Goal: Transaction & Acquisition: Book appointment/travel/reservation

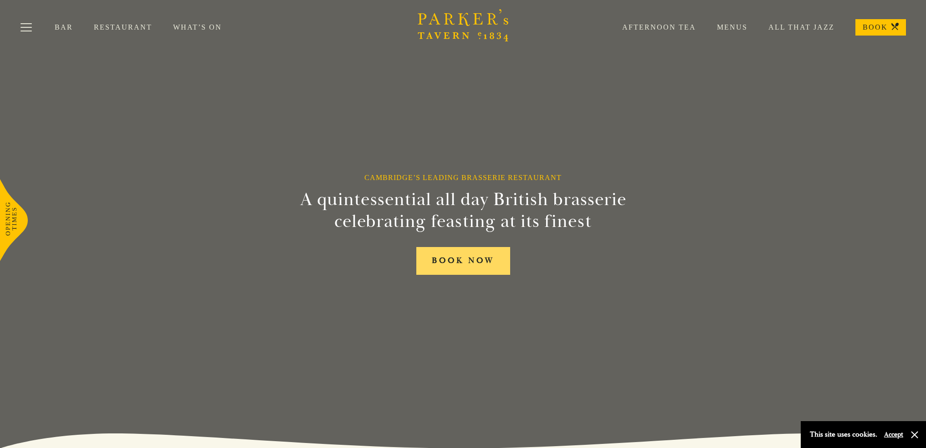
click at [466, 268] on link "BOOK NOW" at bounding box center [463, 261] width 94 height 28
click at [115, 27] on link "Restaurant" at bounding box center [133, 27] width 79 height 9
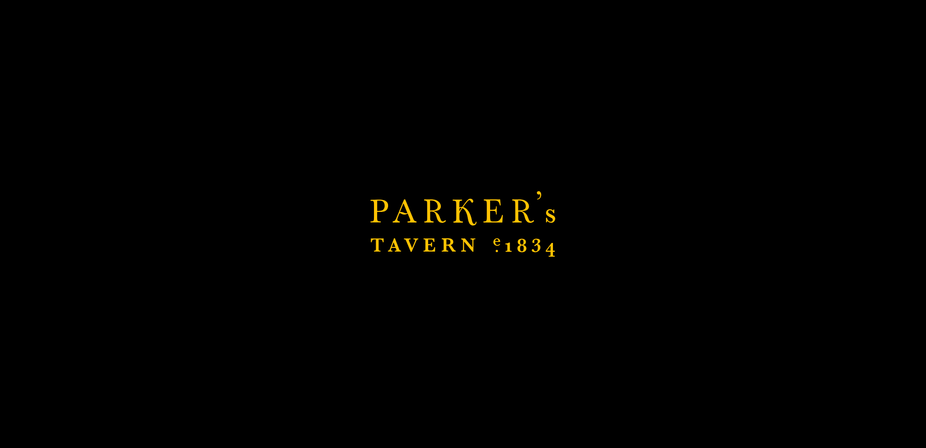
scroll to position [137, 0]
click at [466, 236] on icon "Brasserie Restaurant Cambridge | Parker's Tavern Cambridge Parker's Tavern is a…" at bounding box center [462, 224] width 185 height 66
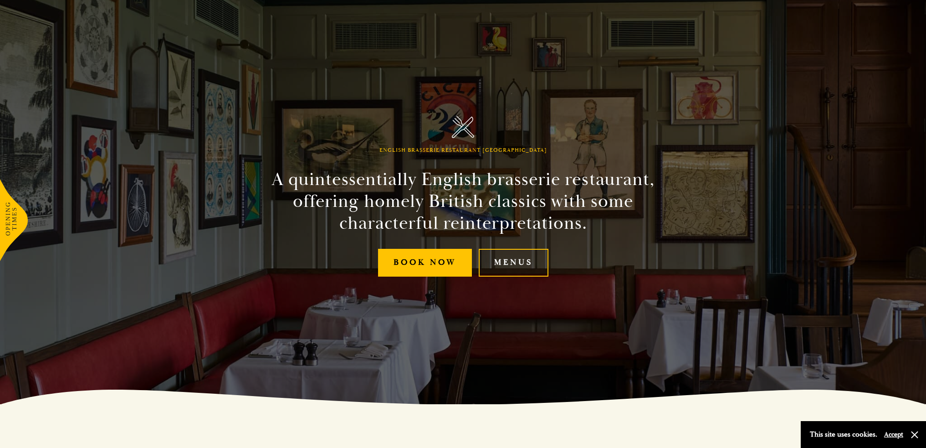
scroll to position [137, 0]
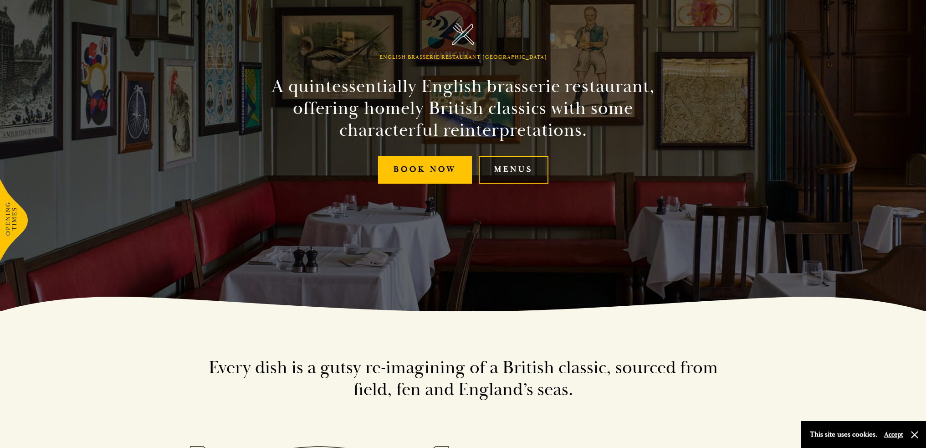
click at [522, 172] on link "Menus" at bounding box center [514, 170] width 70 height 28
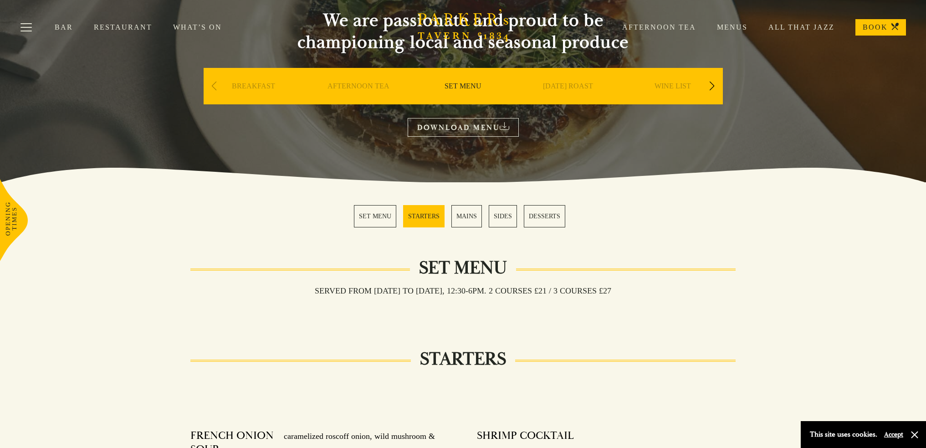
click at [470, 215] on link "MAINS" at bounding box center [466, 216] width 31 height 22
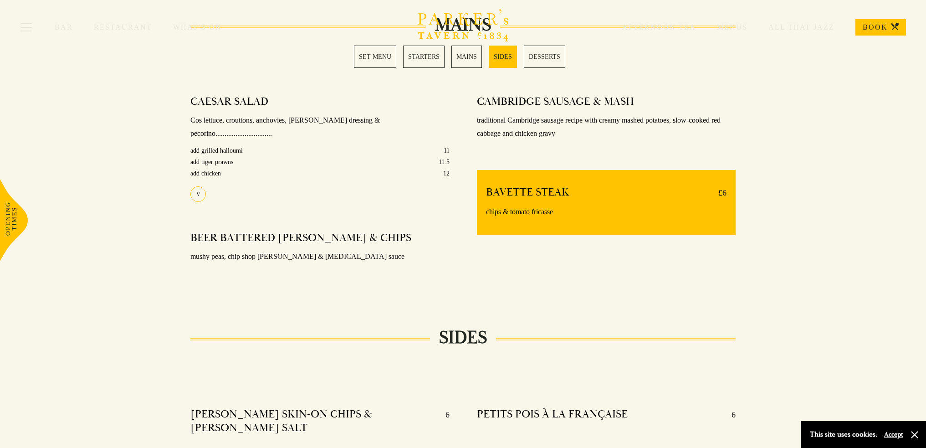
scroll to position [726, 0]
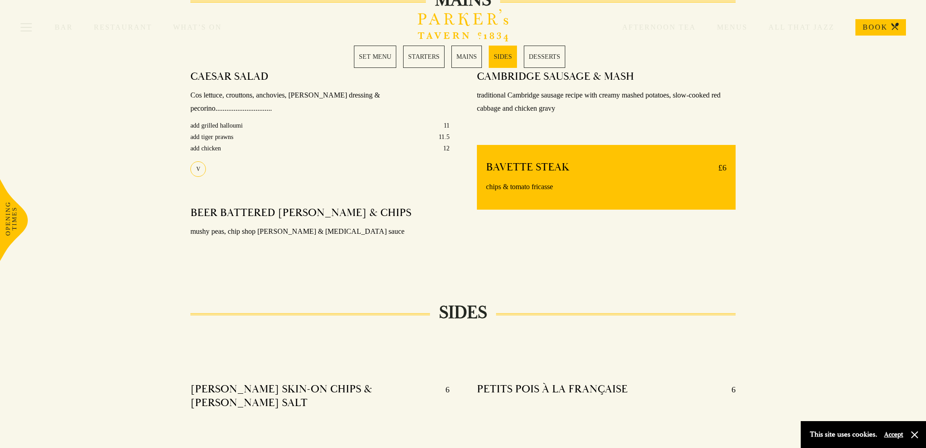
click at [463, 61] on link "MAINS" at bounding box center [466, 57] width 31 height 22
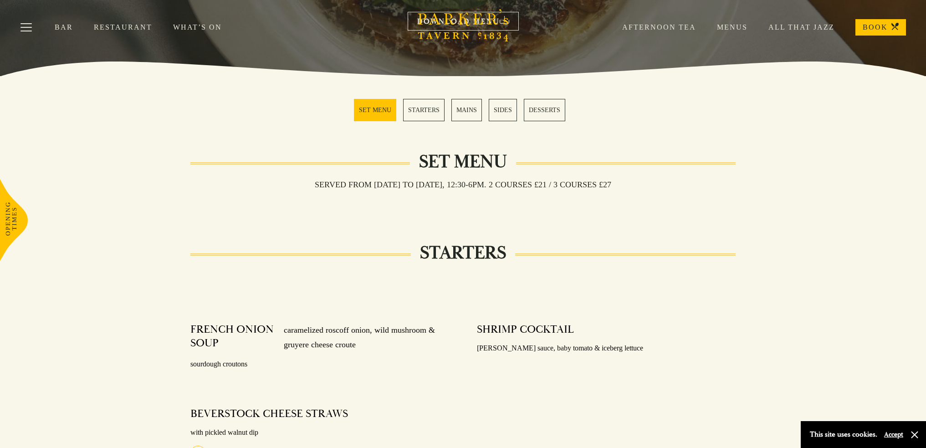
scroll to position [179, 0]
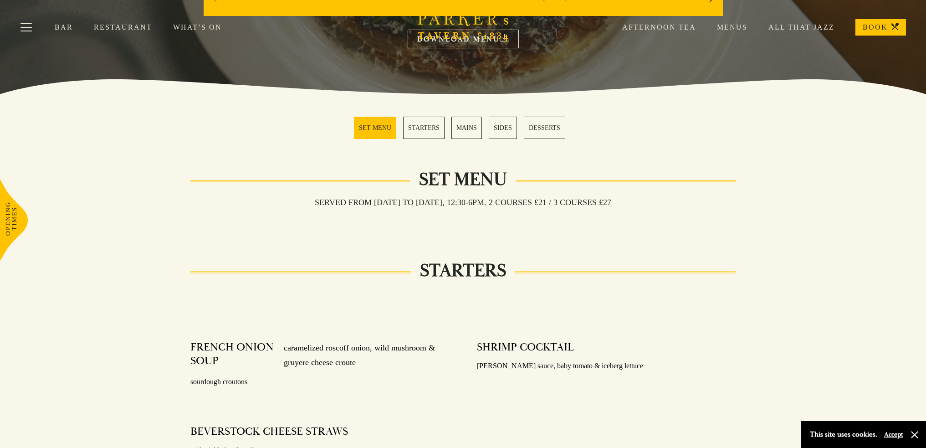
click at [472, 130] on link "MAINS" at bounding box center [466, 128] width 31 height 22
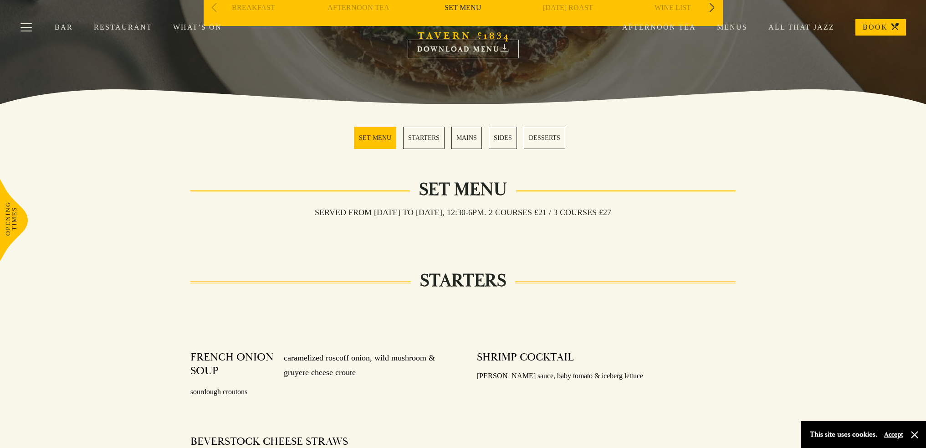
scroll to position [134, 0]
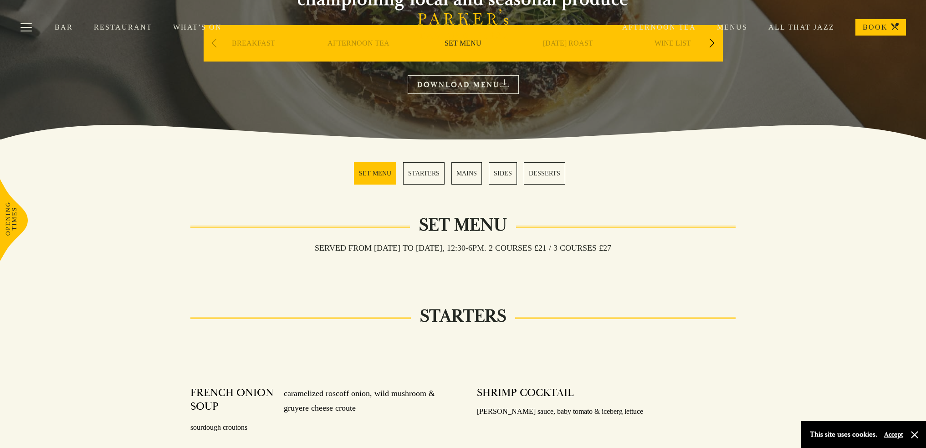
click at [714, 44] on div "Bar Restaurant What’s On Afternoon Tea Menus All That Jazz BOOK" at bounding box center [463, 27] width 926 height 55
click at [735, 26] on link "Menus" at bounding box center [721, 27] width 51 height 9
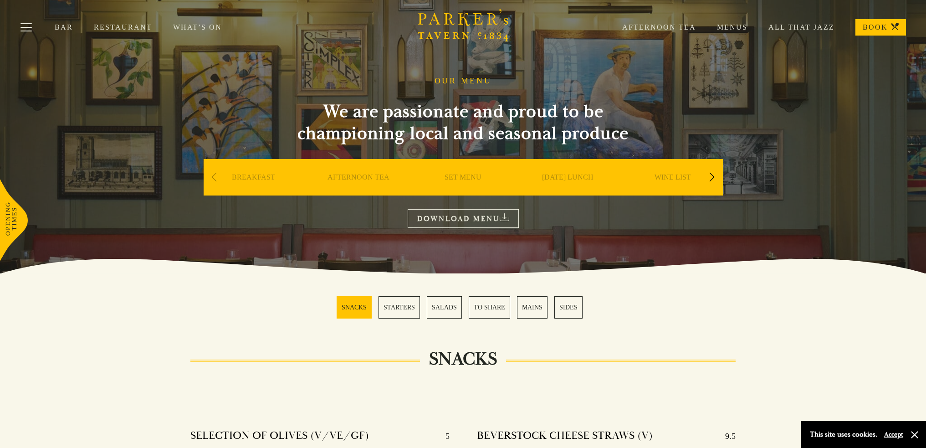
click at [537, 307] on link "MAINS" at bounding box center [532, 307] width 31 height 22
